Goal: Entertainment & Leisure: Consume media (video, audio)

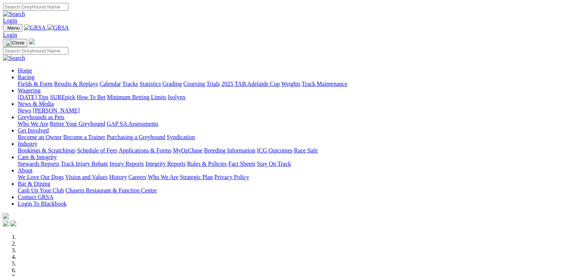
scroll to position [621, 0]
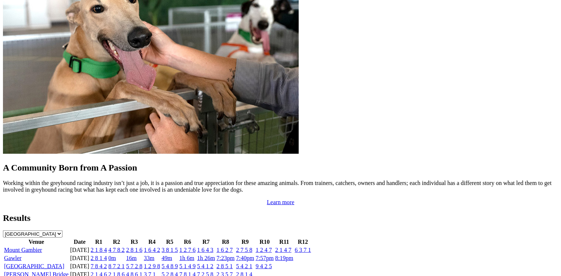
click at [107, 246] on link "2 1 8 4" at bounding box center [99, 249] width 16 height 6
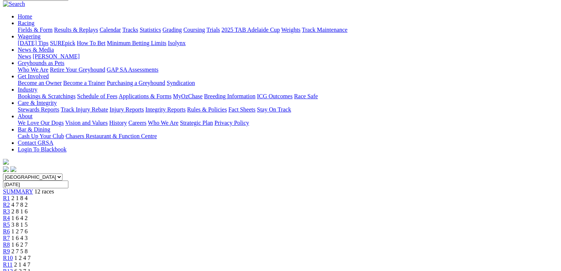
scroll to position [118, 0]
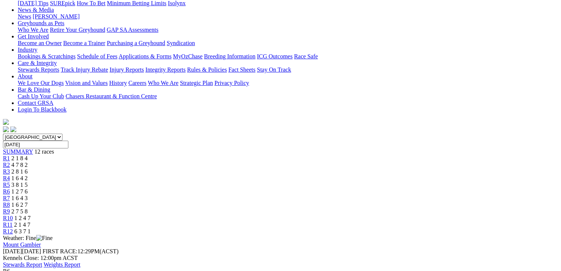
scroll to position [59, 0]
